Goal: Transaction & Acquisition: Subscribe to service/newsletter

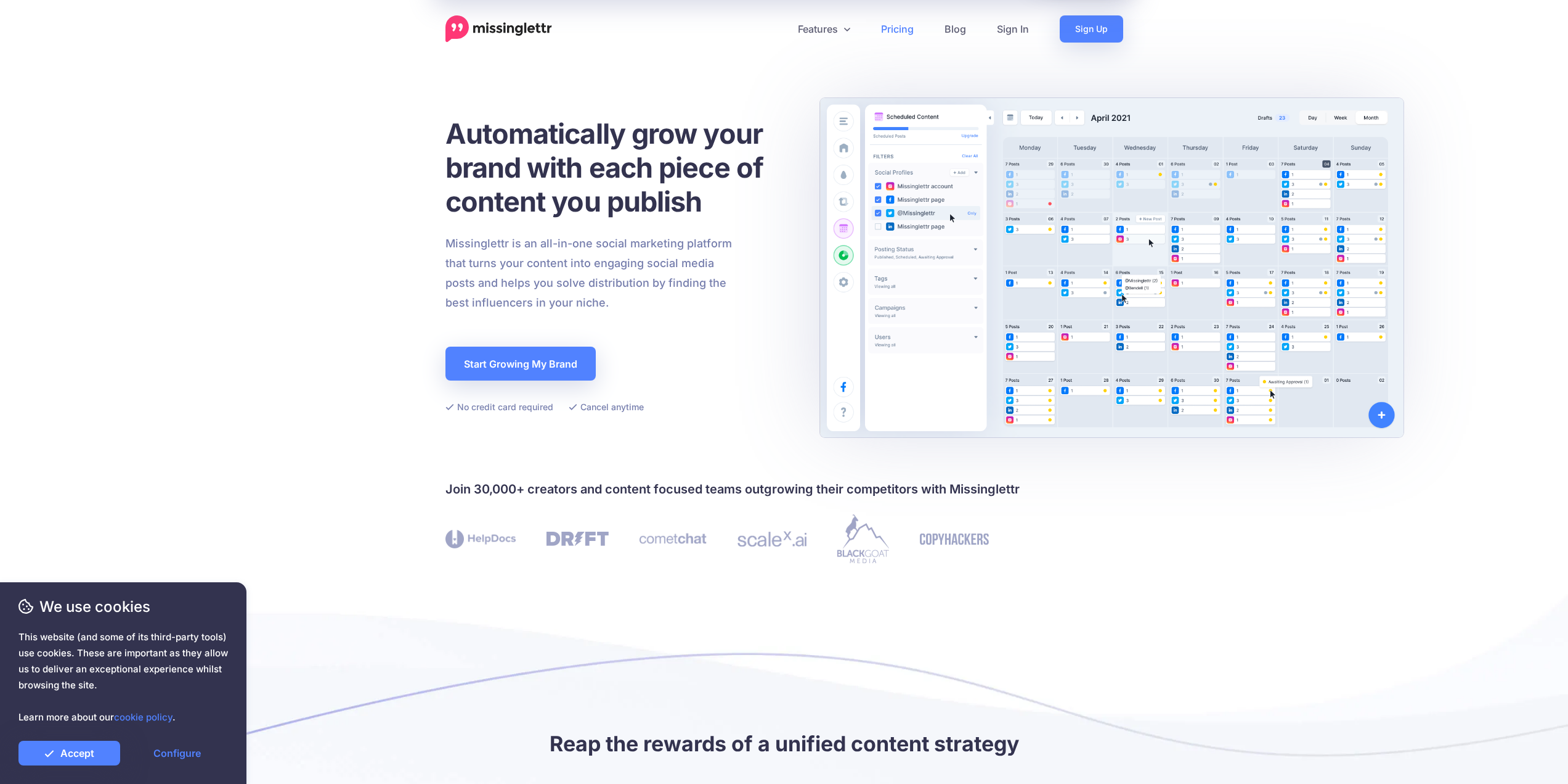
click at [909, 35] on link "Pricing" at bounding box center [897, 29] width 64 height 27
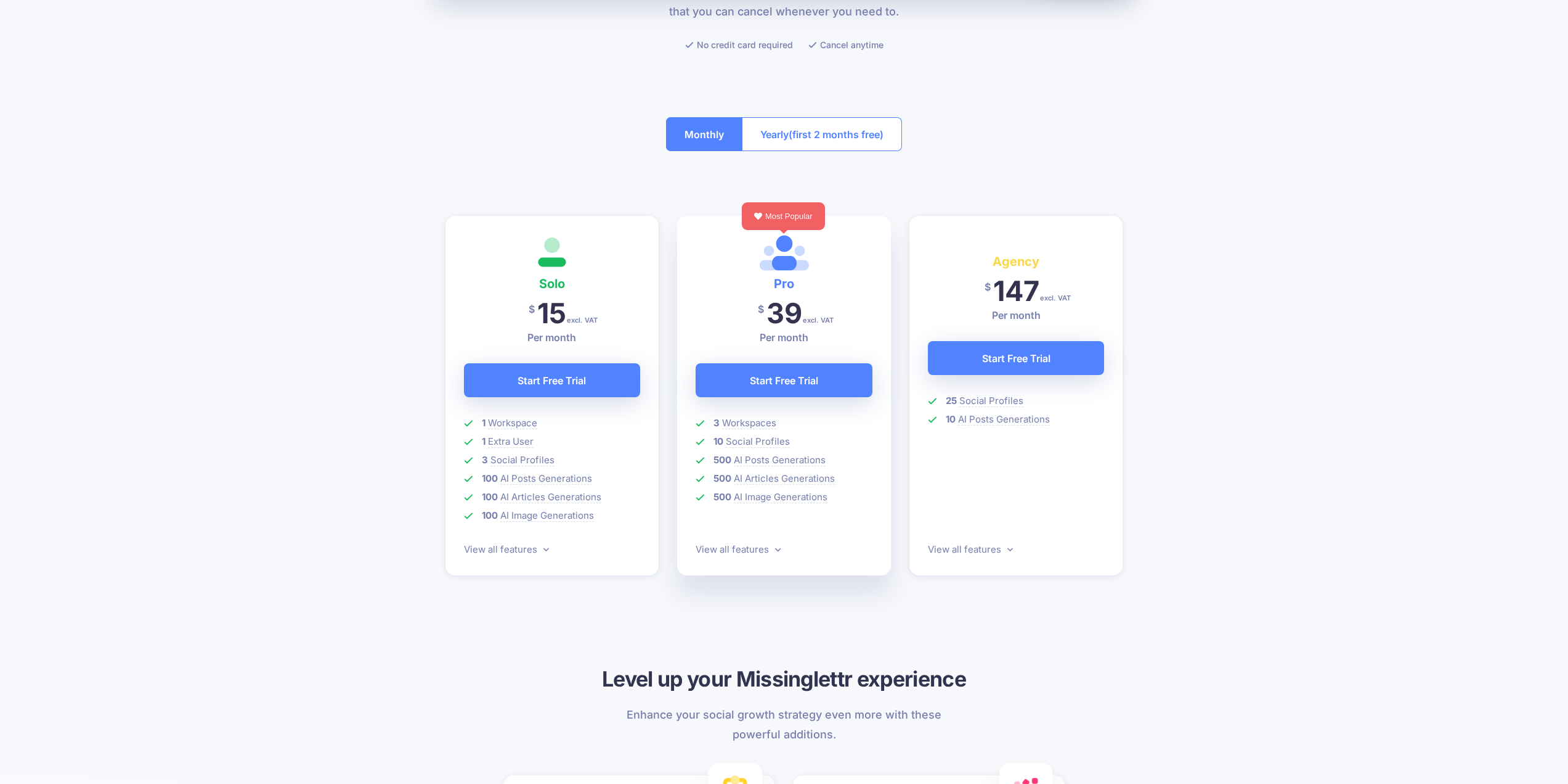
scroll to position [185, 0]
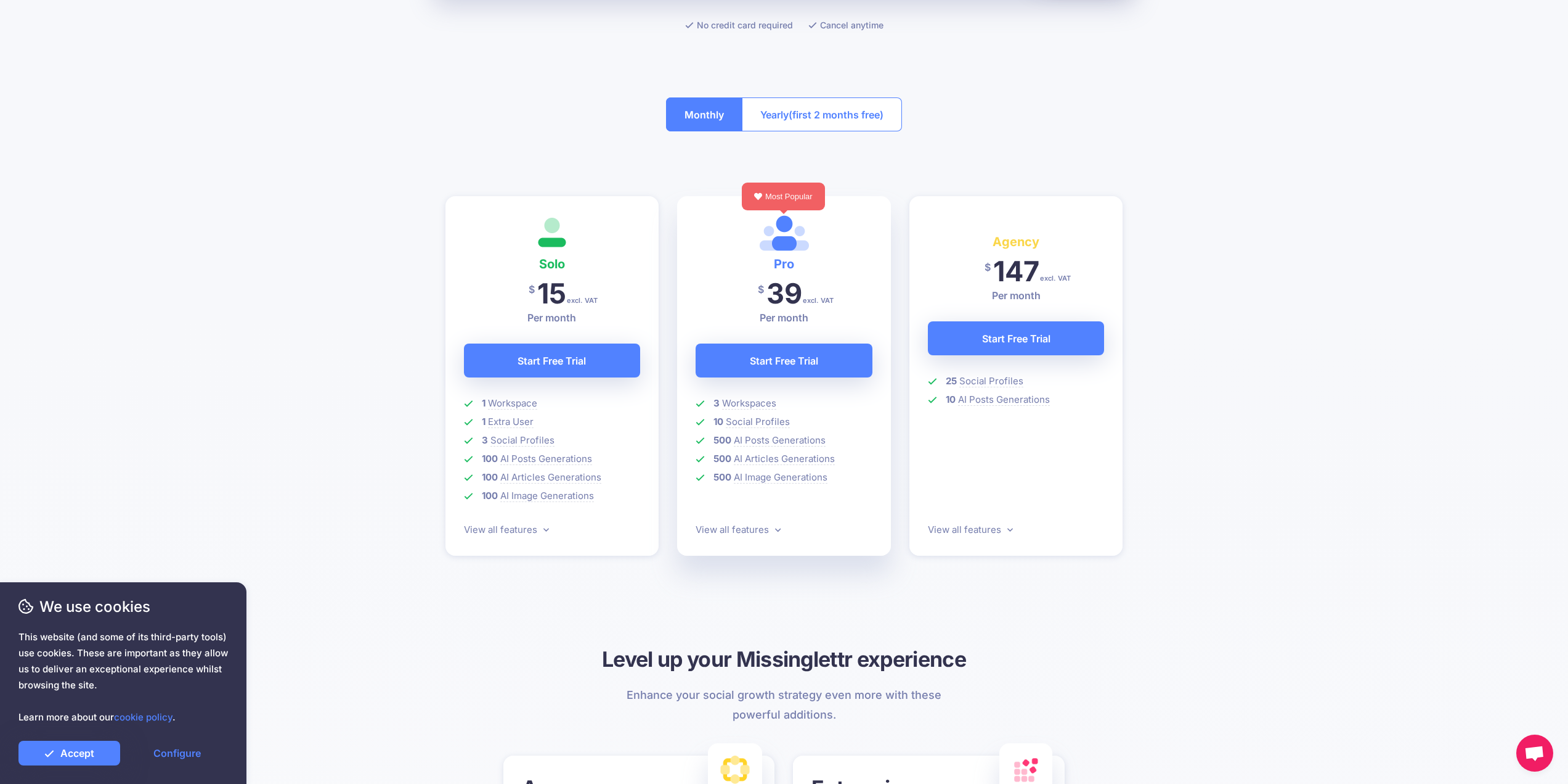
click at [786, 122] on button "Yearly (first 2 months free)" at bounding box center [822, 114] width 160 height 34
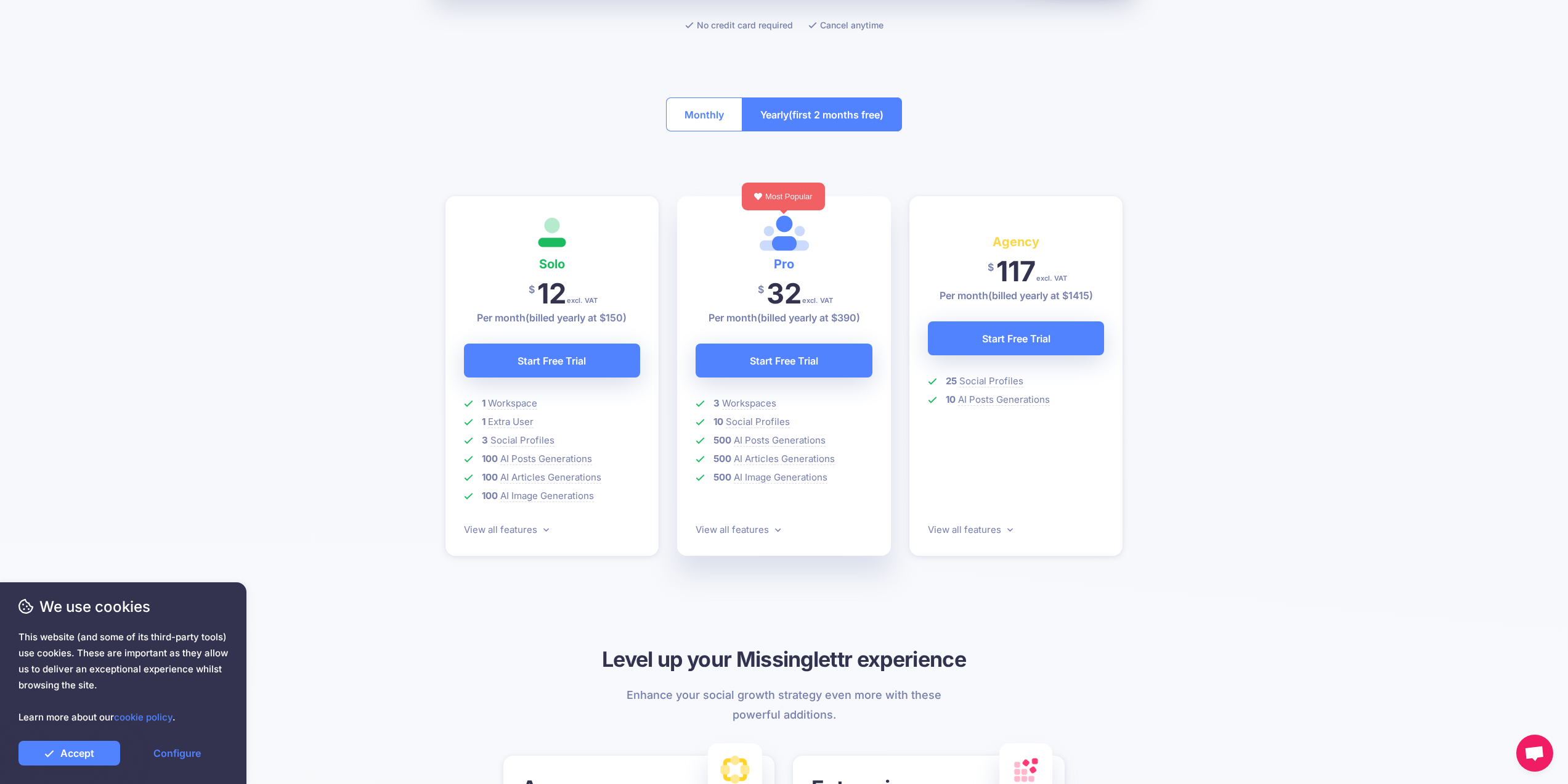
click at [695, 116] on button "Monthly" at bounding box center [704, 114] width 76 height 34
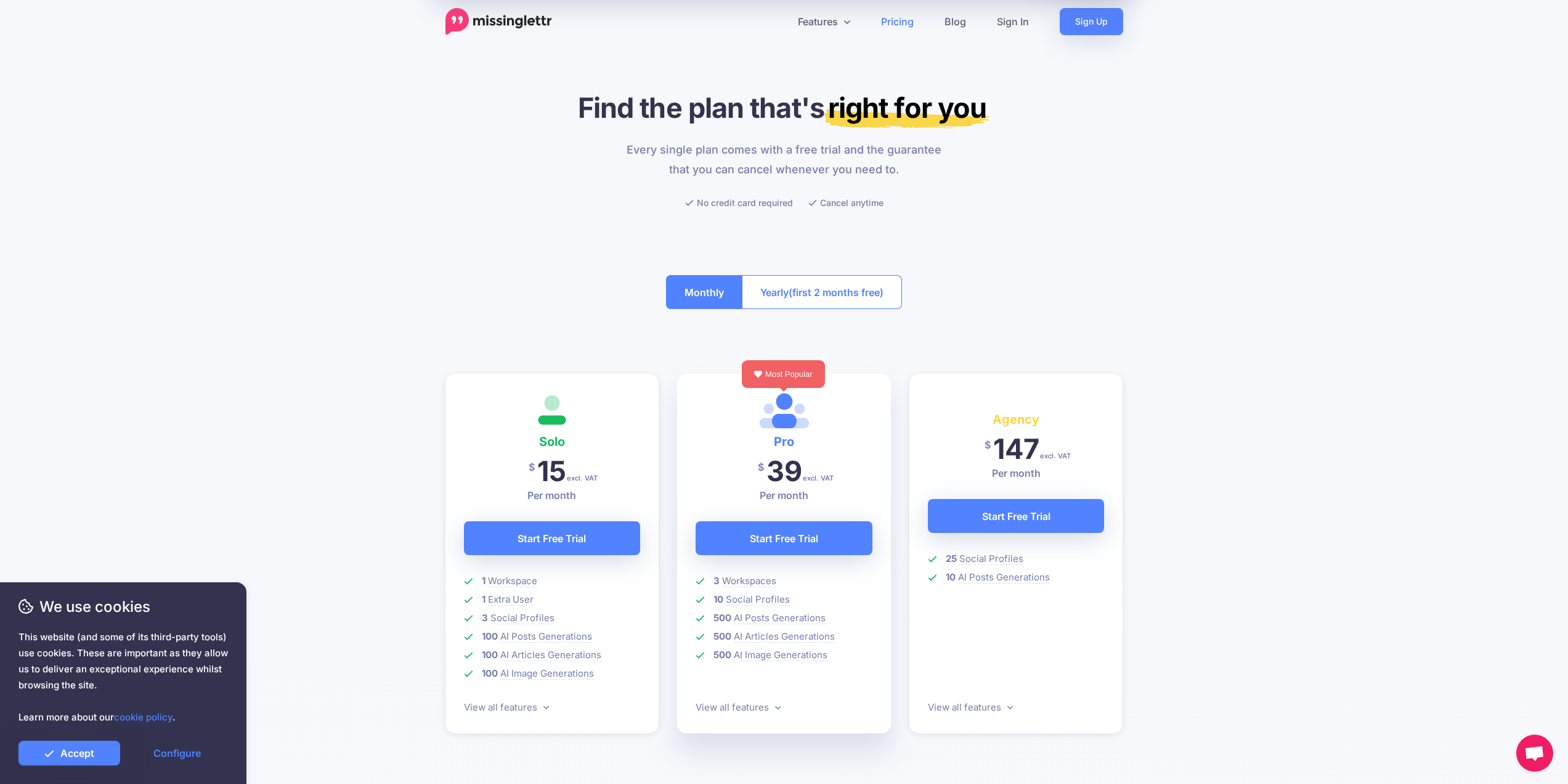
scroll to position [0, 0]
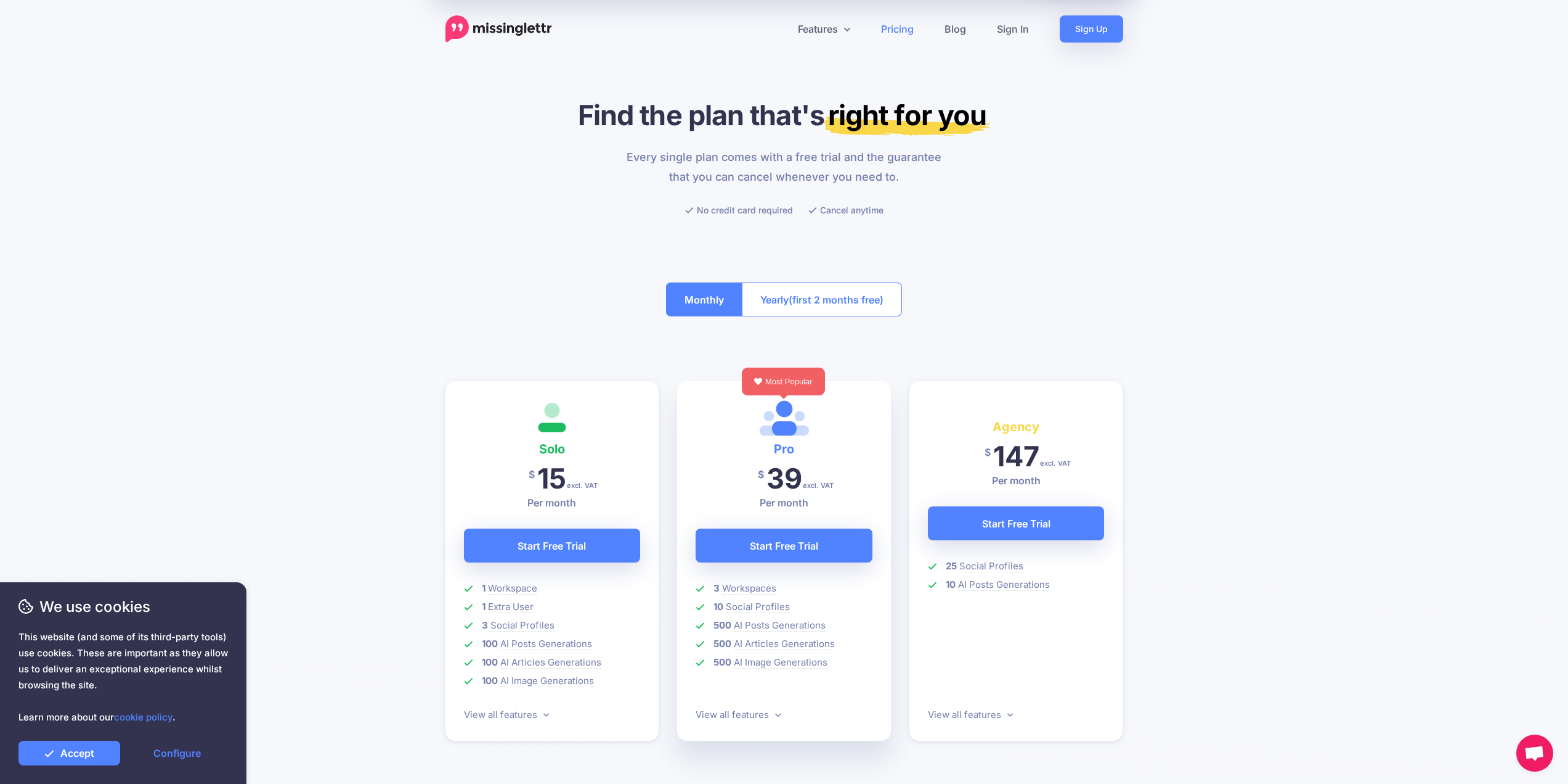
click at [502, 26] on img at bounding box center [498, 29] width 106 height 27
